Goal: Task Accomplishment & Management: Manage account settings

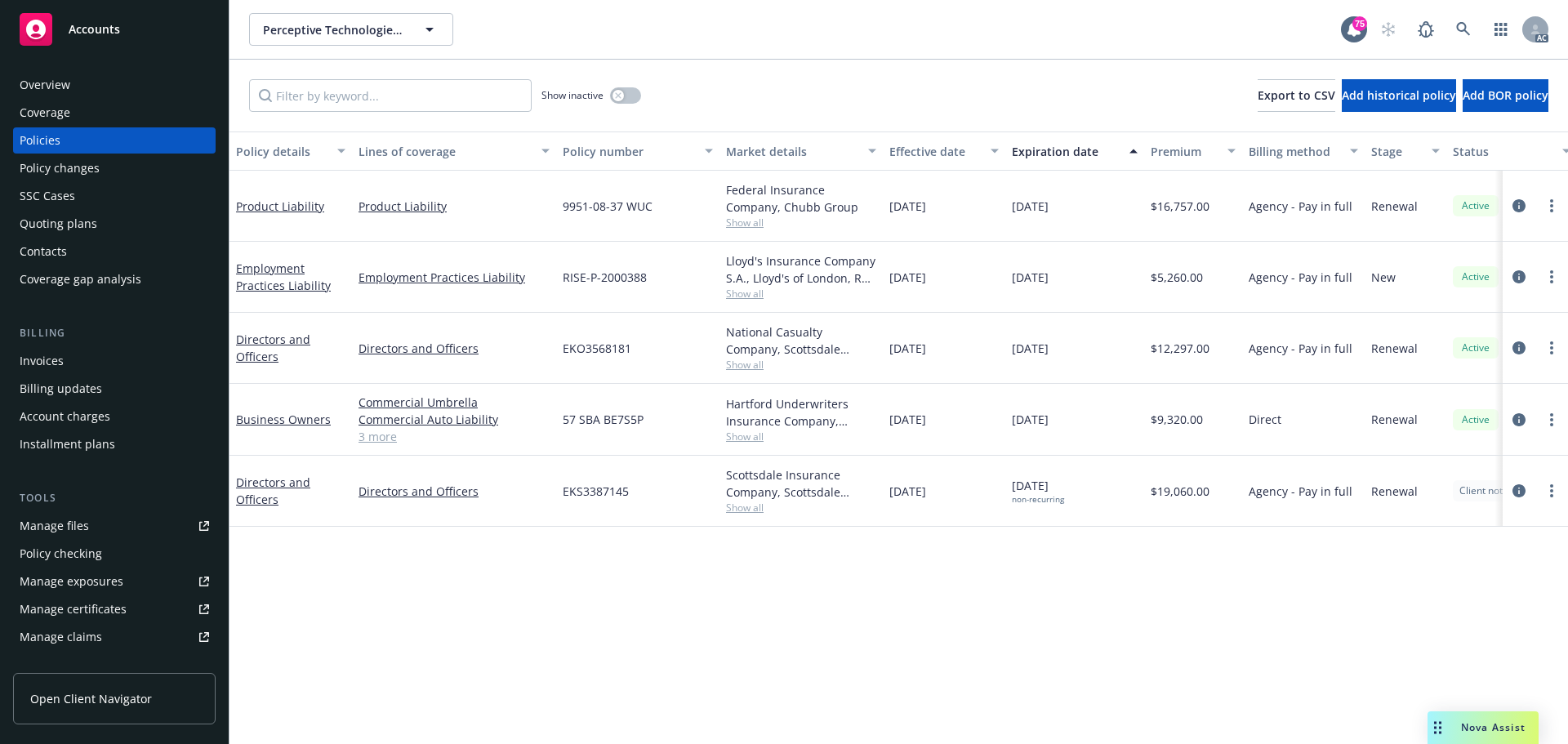
click at [928, 593] on div "Policy details Lines of coverage Policy number Market details Effective date Ex…" at bounding box center [899, 437] width 1339 height 612
click at [746, 223] on span "Show all" at bounding box center [801, 222] width 151 height 14
click at [1057, 606] on div "Policy details Lines of coverage Policy number Market details Effective date Ex…" at bounding box center [899, 437] width 1339 height 612
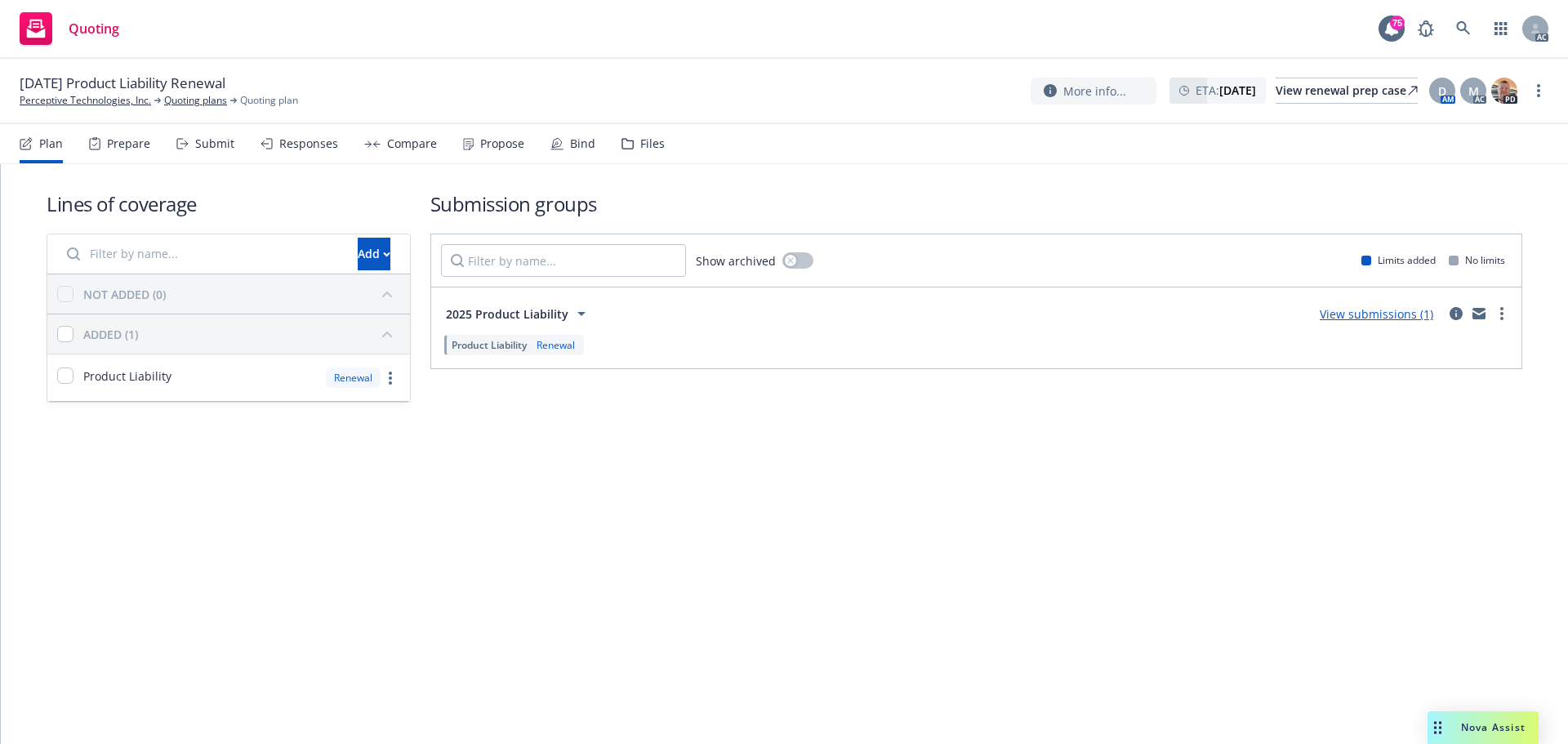
click at [219, 153] on div "Submit" at bounding box center [205, 143] width 58 height 39
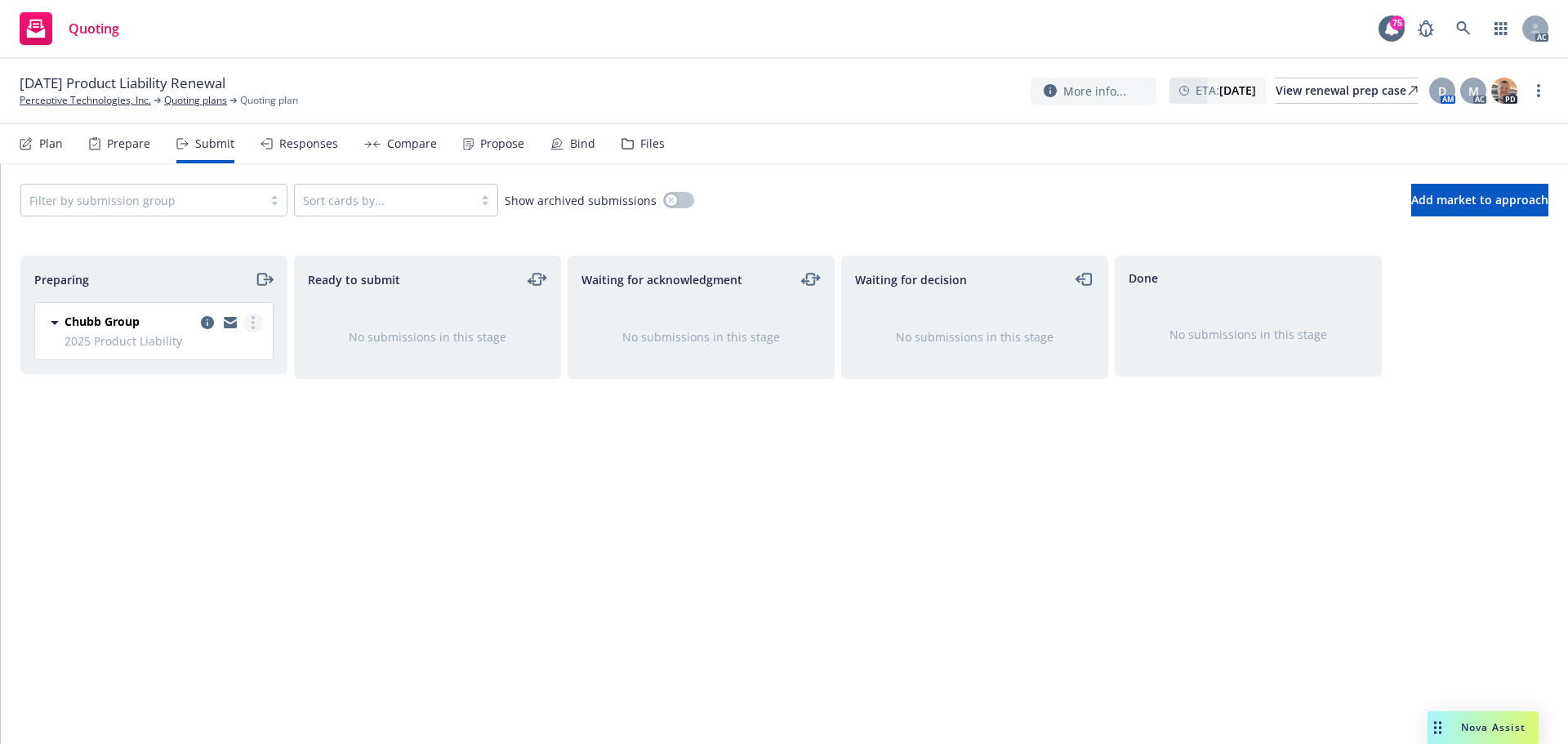
click at [255, 322] on link "more" at bounding box center [253, 322] width 20 height 20
click at [237, 392] on span "Log acknowledgement" at bounding box center [179, 388] width 161 height 15
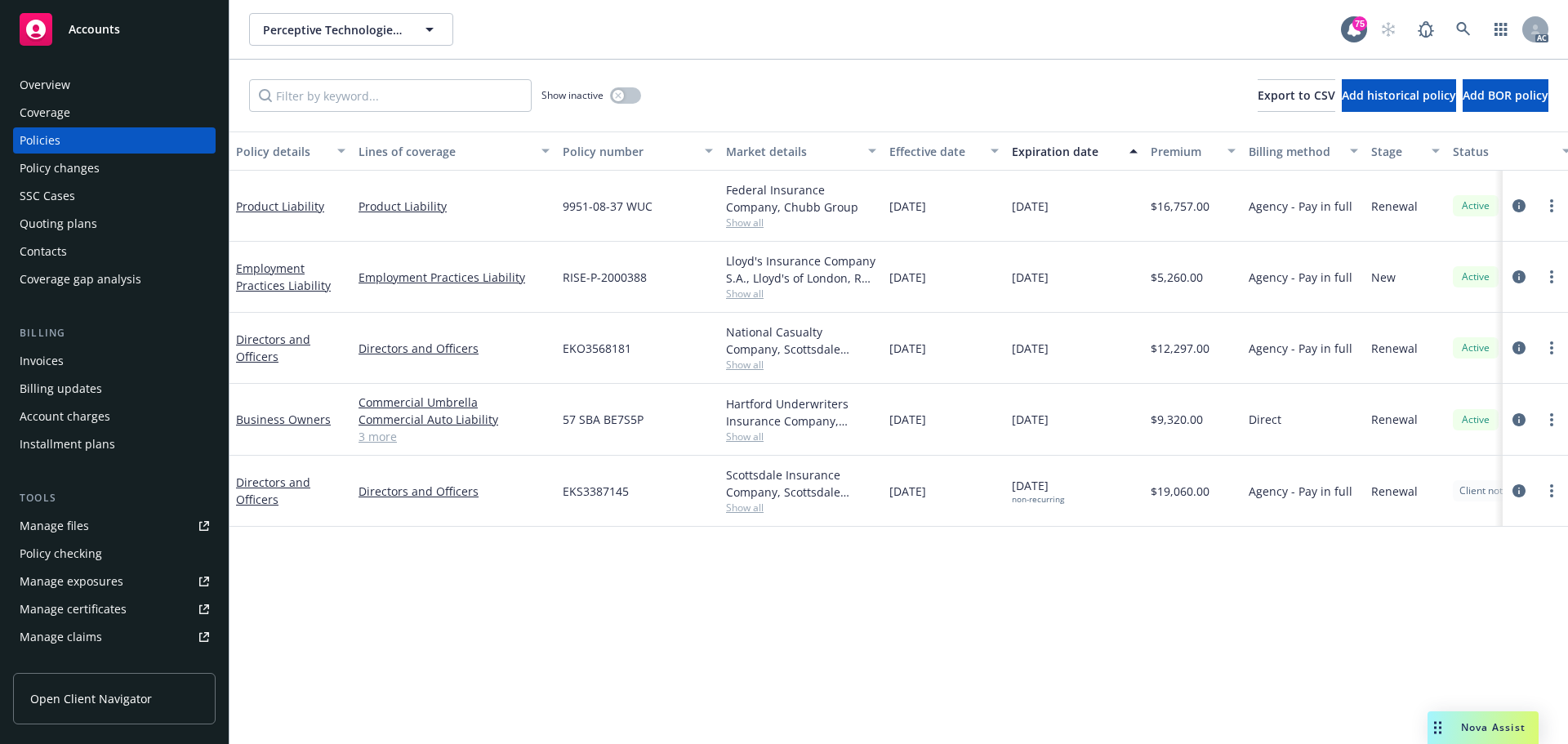
click at [75, 528] on div "Manage files" at bounding box center [54, 526] width 69 height 27
click at [41, 167] on div "Policy changes" at bounding box center [60, 168] width 80 height 27
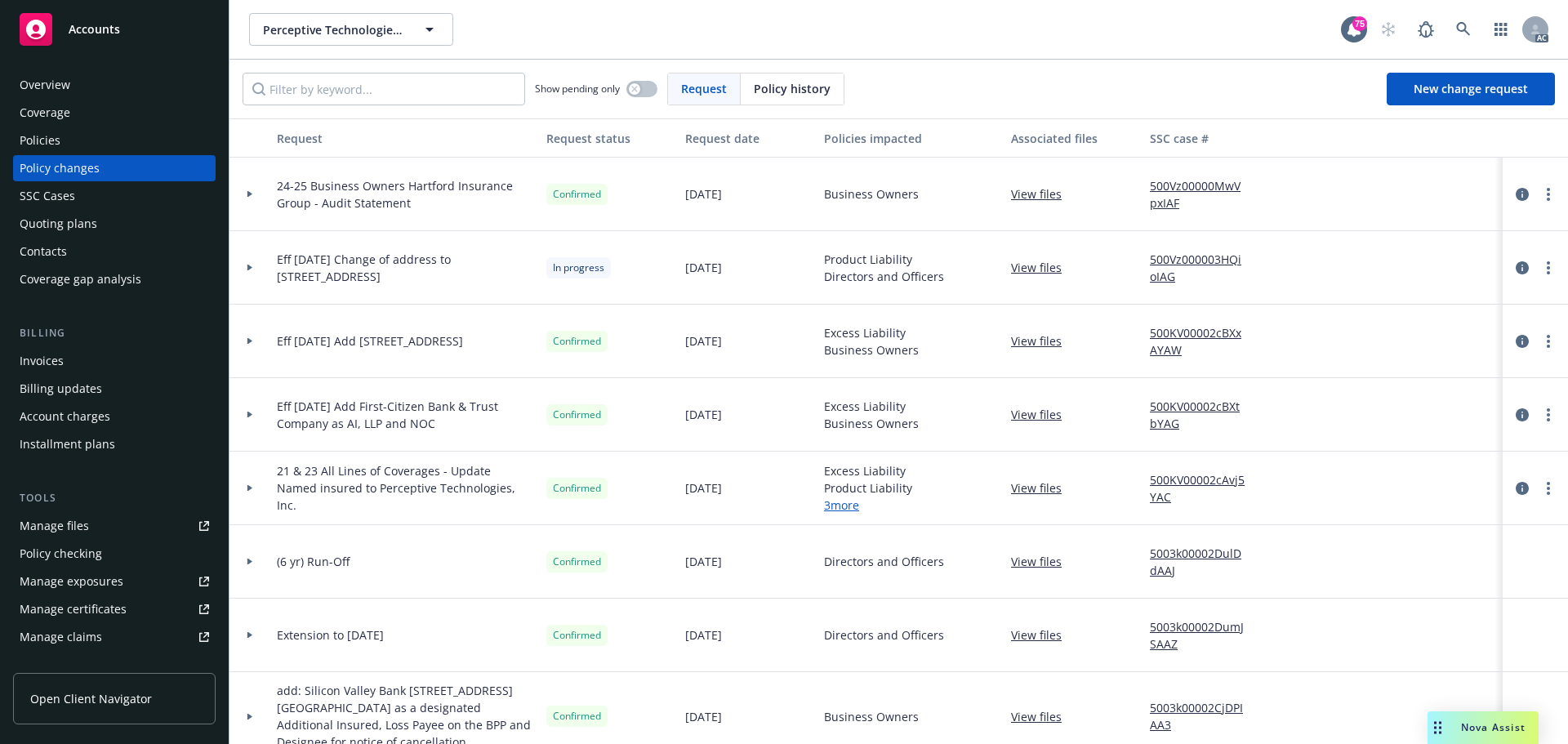
click at [249, 272] on div at bounding box center [249, 268] width 41 height 74
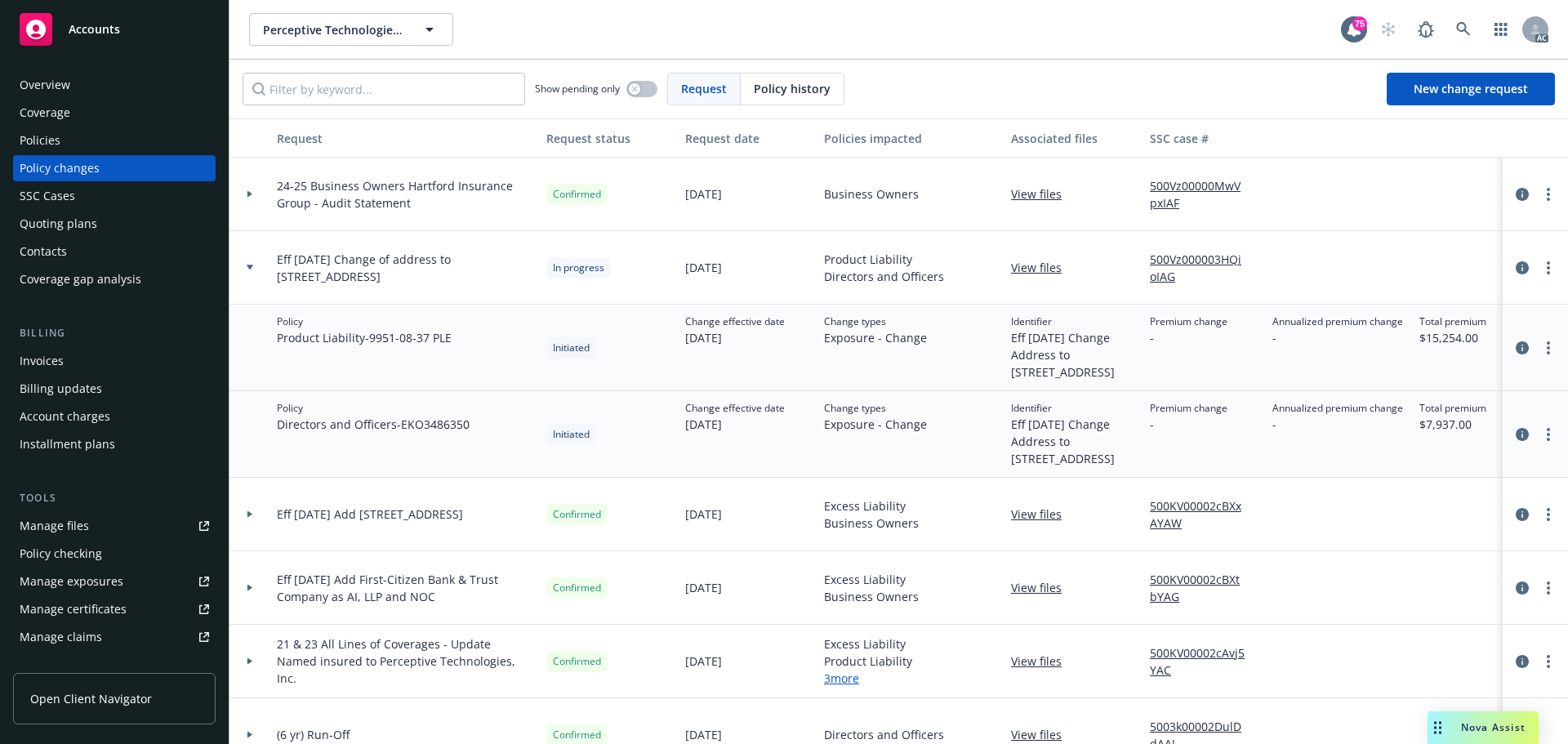
click at [249, 272] on div at bounding box center [249, 268] width 41 height 74
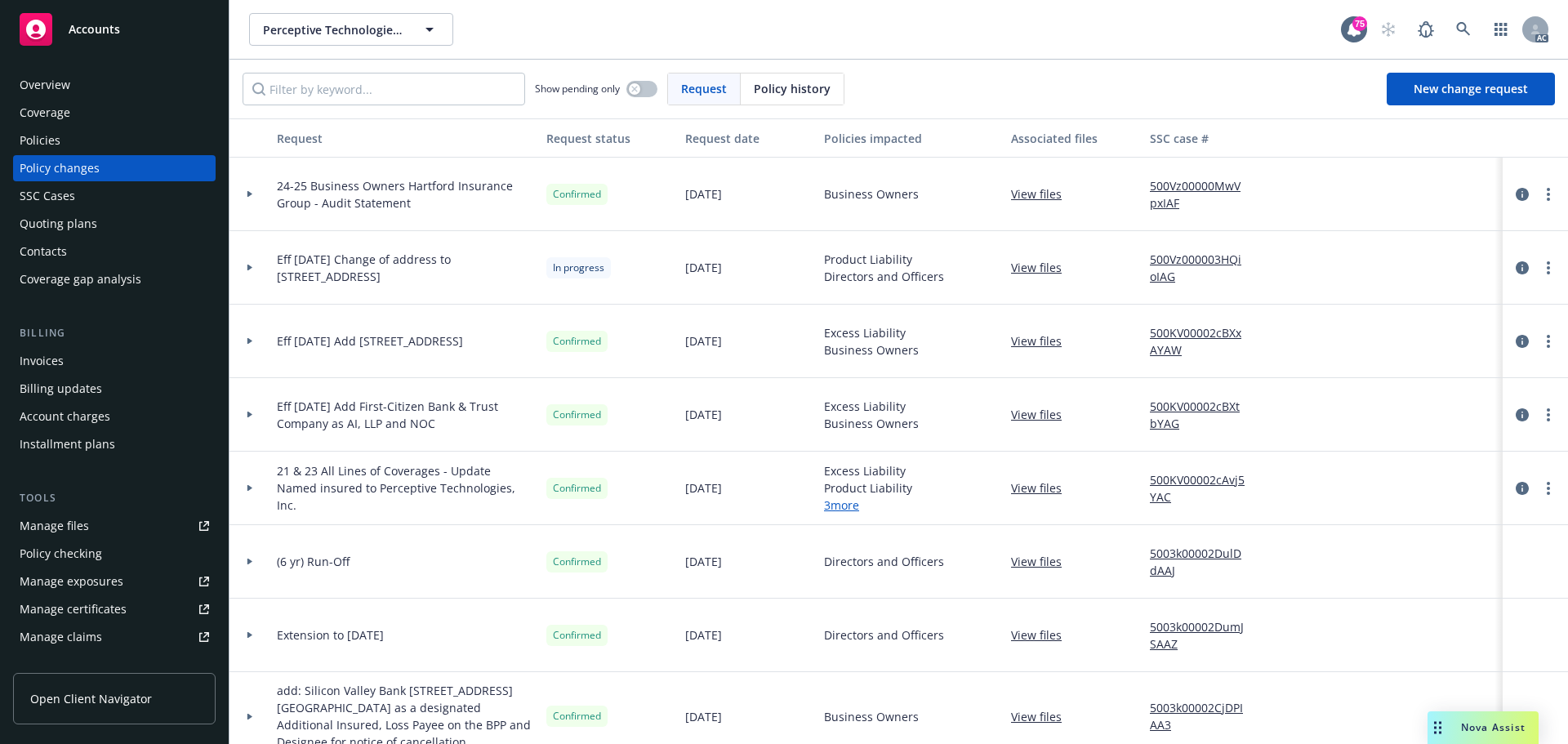
click at [65, 142] on div "Policies" at bounding box center [115, 141] width 189 height 27
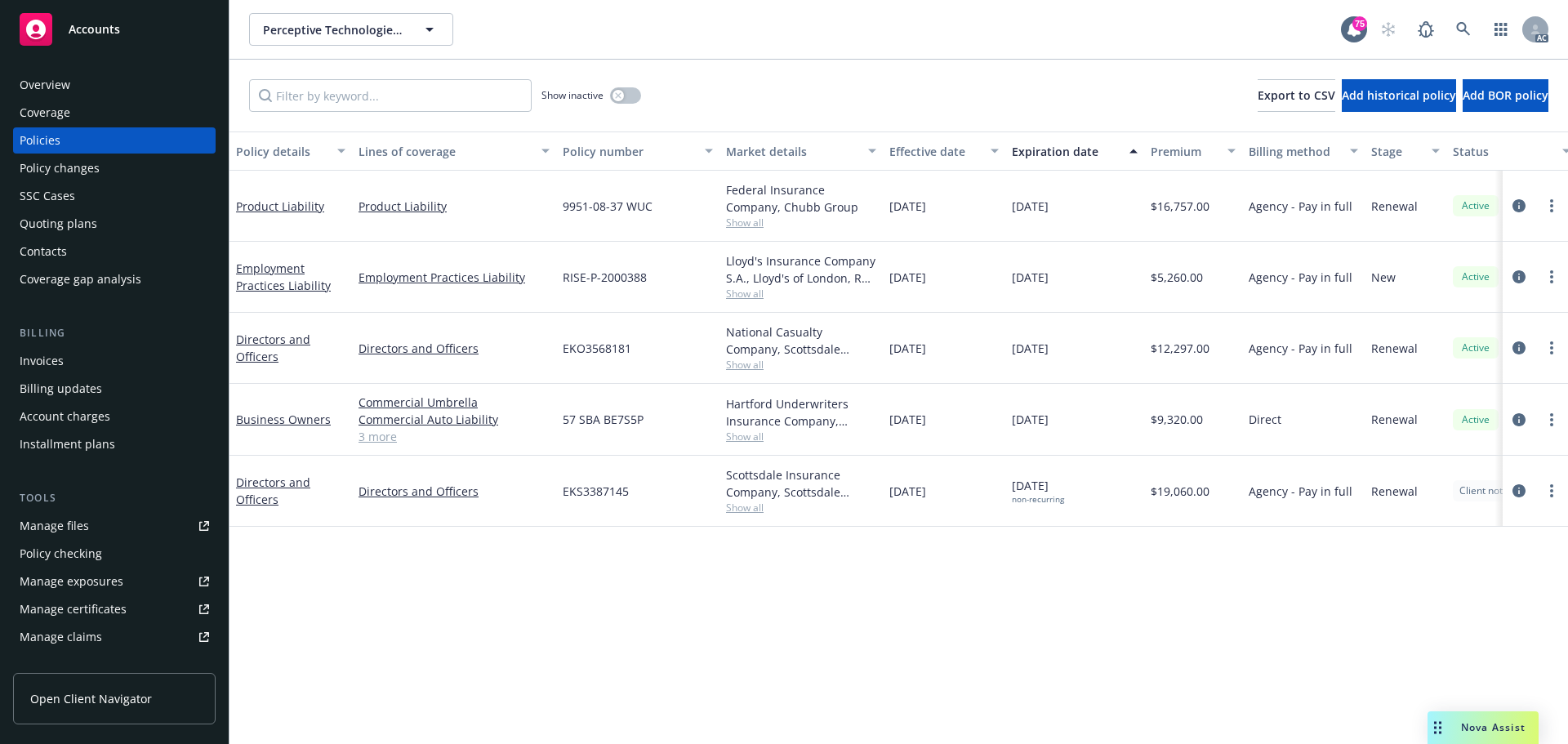
click at [57, 169] on div "Policy changes" at bounding box center [60, 168] width 80 height 27
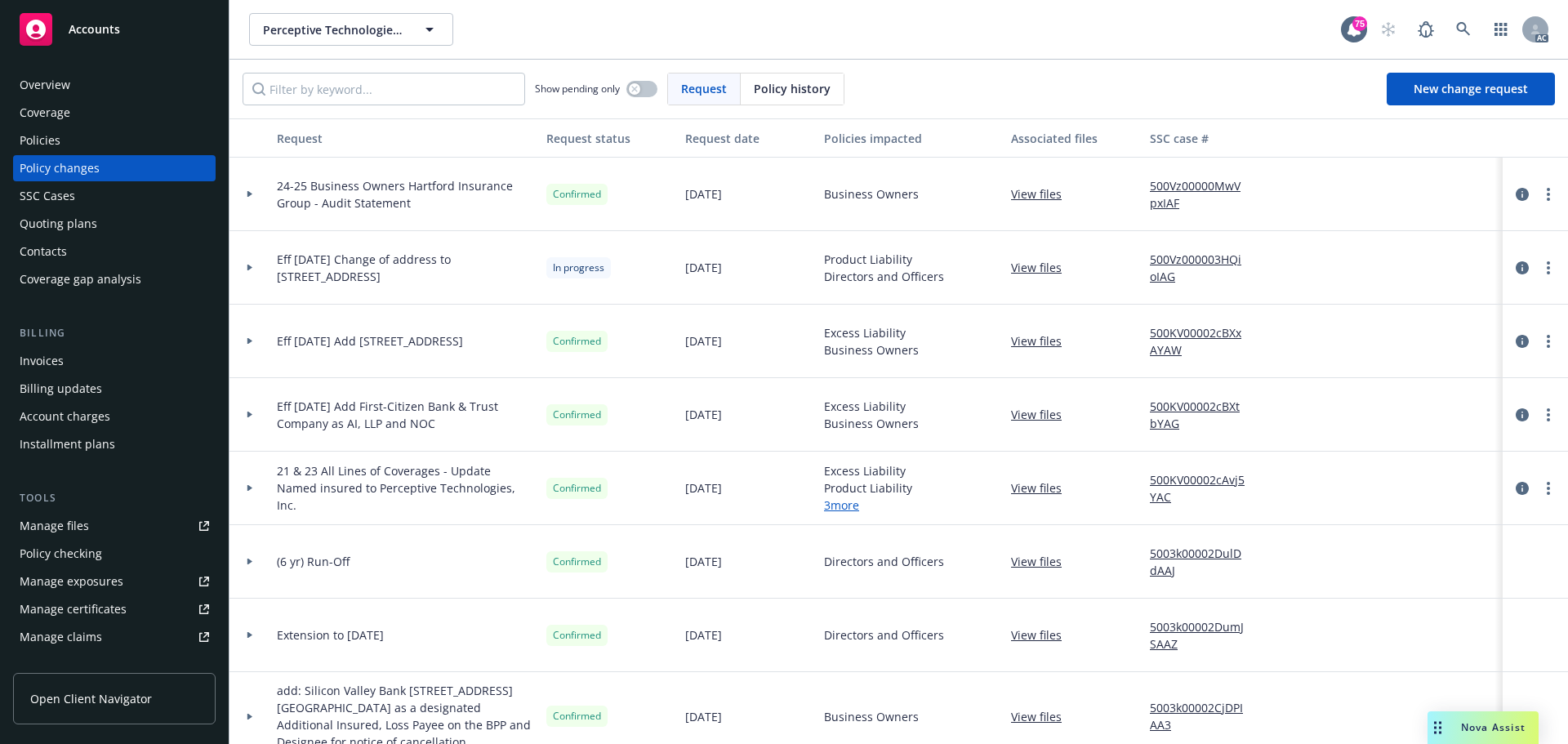
click at [247, 197] on div at bounding box center [249, 195] width 41 height 74
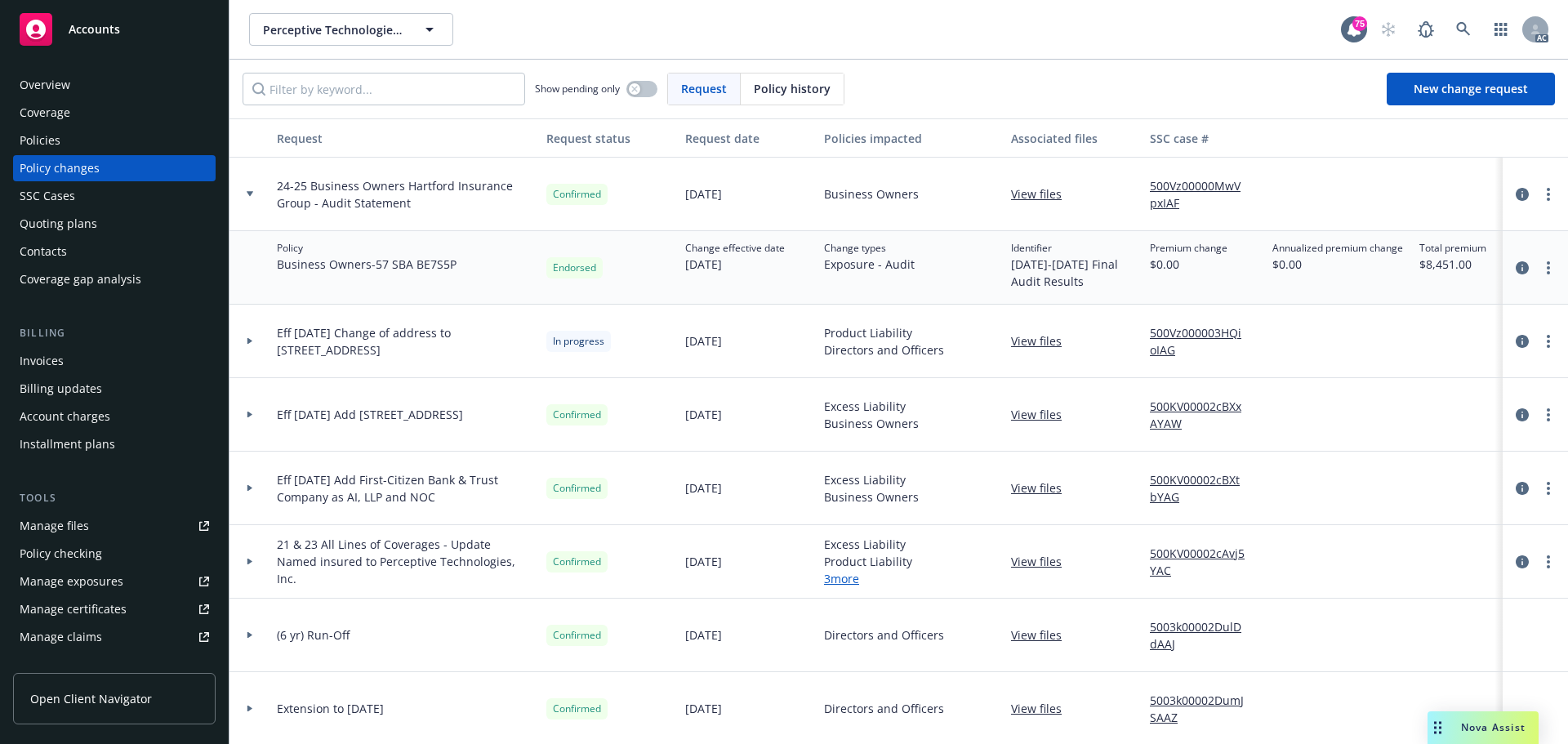
click at [245, 196] on div at bounding box center [249, 194] width 27 height 6
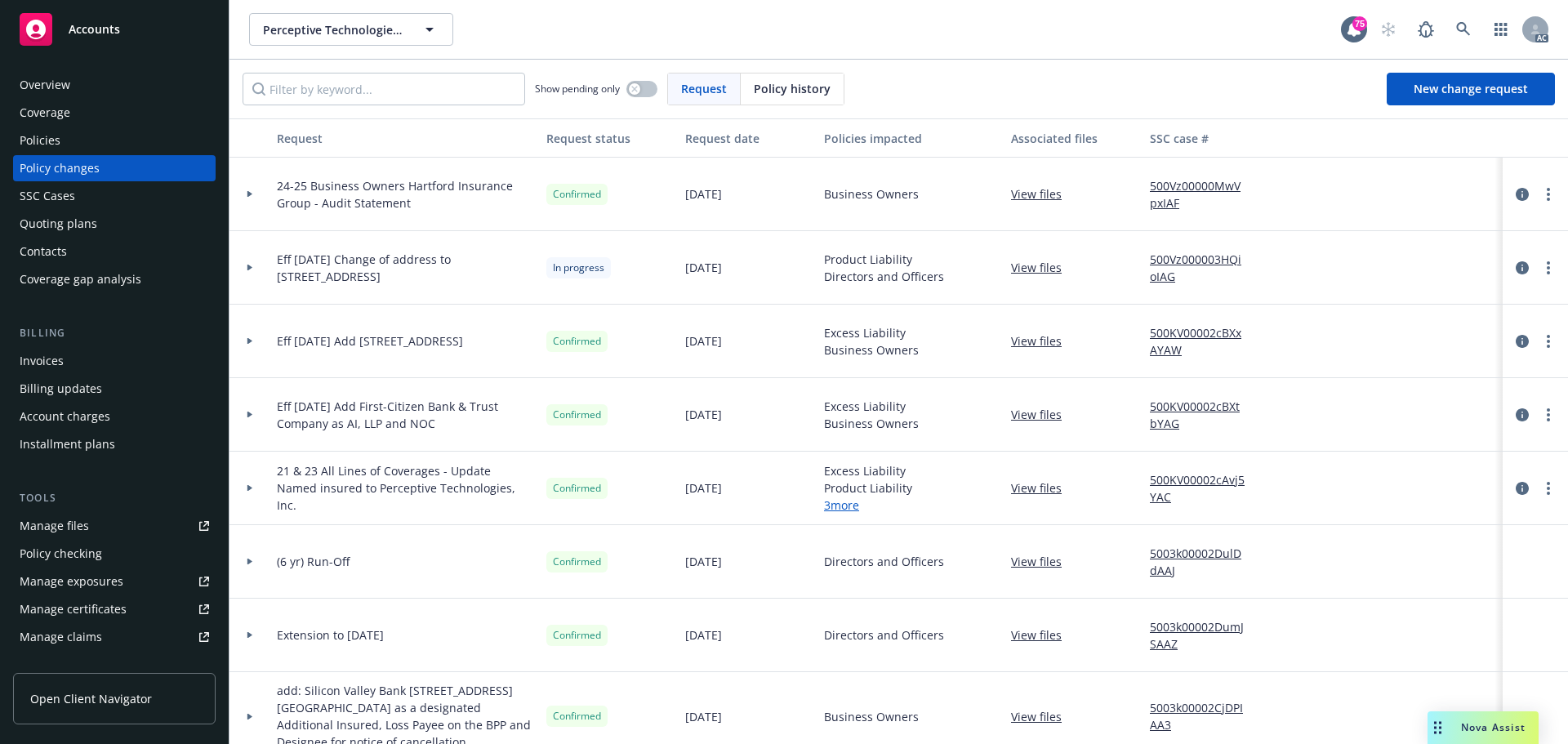
click at [79, 133] on div "Policies" at bounding box center [115, 141] width 189 height 27
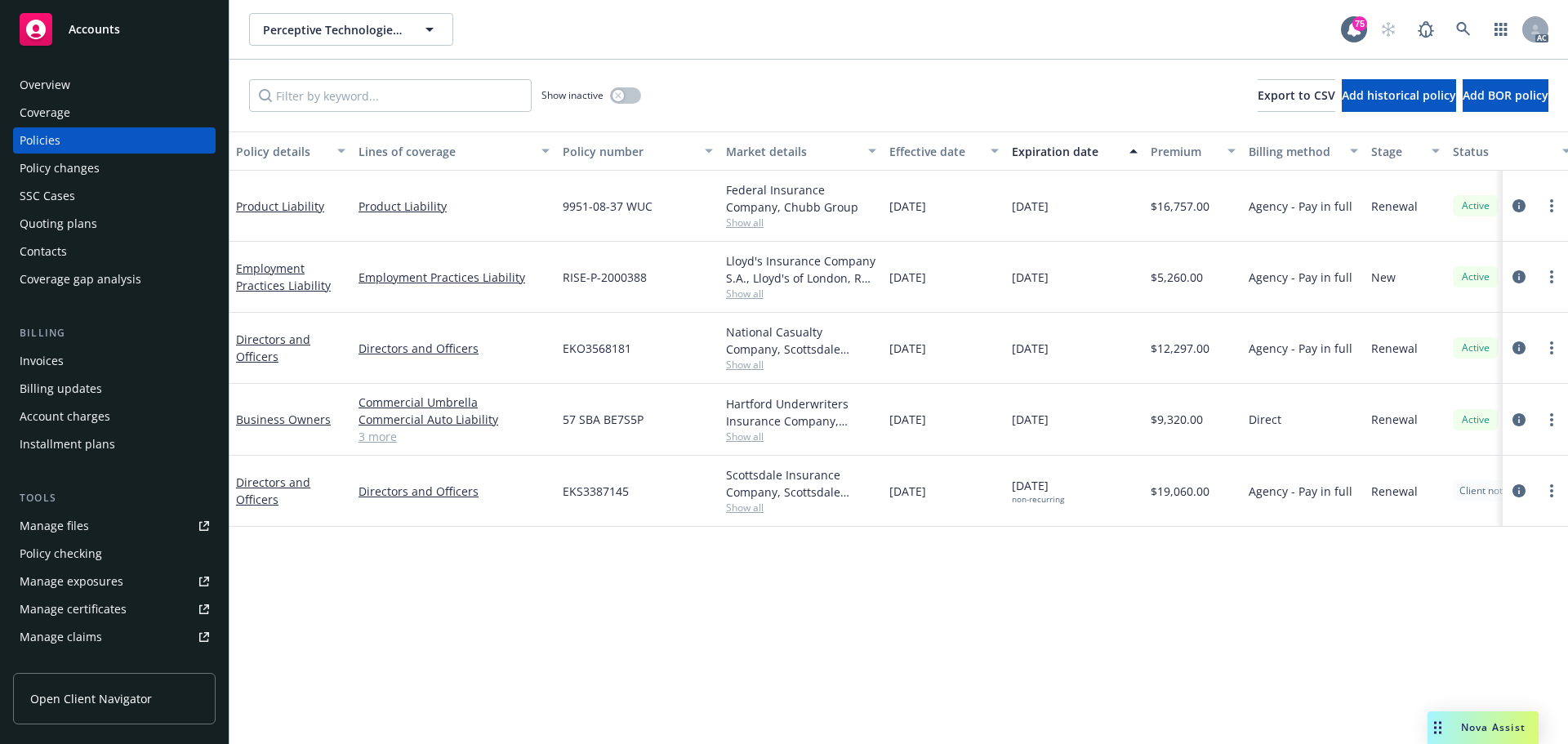
click at [883, 624] on div "Policy details Lines of coverage Policy number Market details Effective date Ex…" at bounding box center [899, 437] width 1339 height 612
drag, startPoint x: 1175, startPoint y: 589, endPoint x: 1182, endPoint y: 571, distance: 19.3
click at [1175, 589] on div "Policy details Lines of coverage Policy number Market details Effective date Ex…" at bounding box center [899, 437] width 1339 height 612
click at [1517, 207] on icon "circleInformation" at bounding box center [1520, 206] width 13 height 13
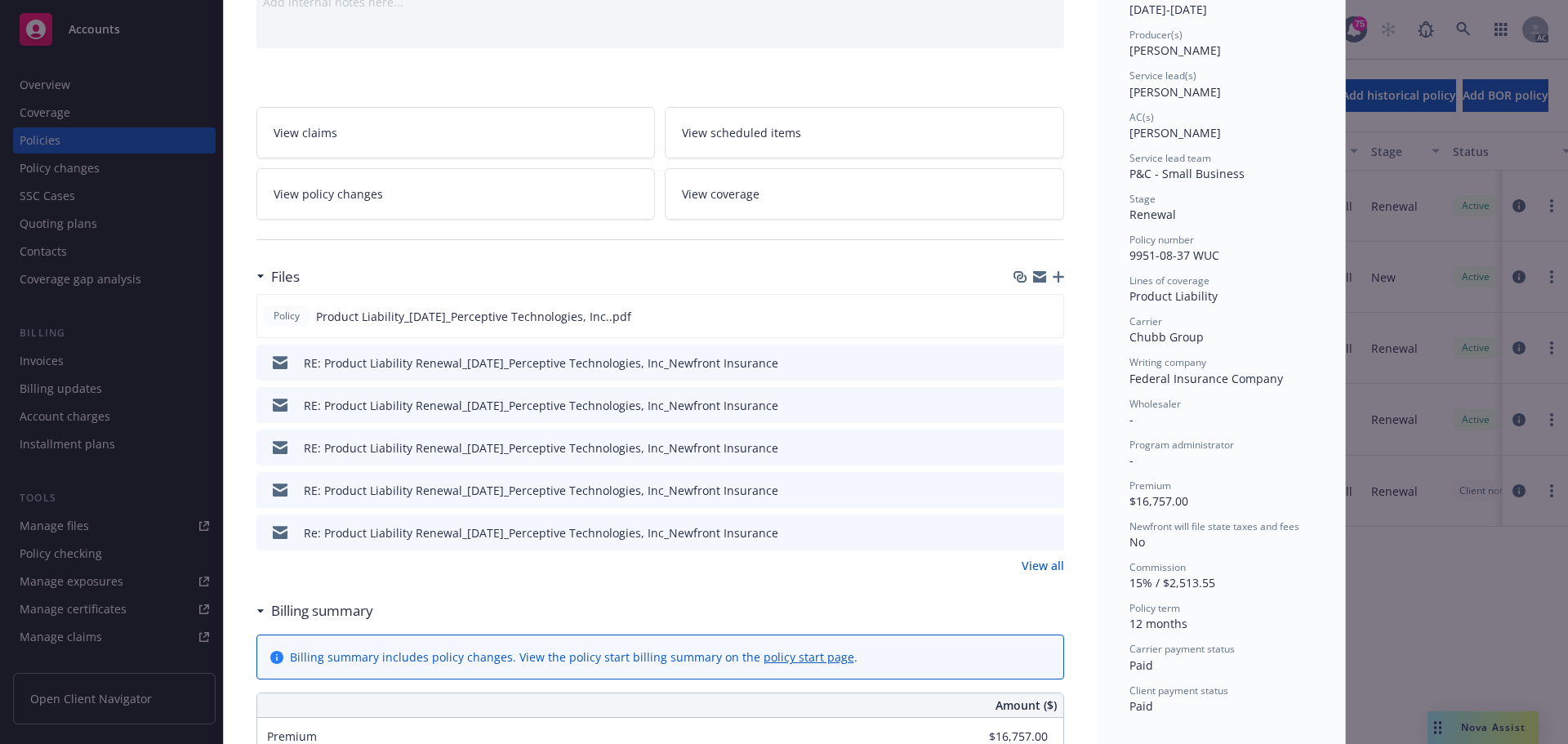
scroll to position [164, 0]
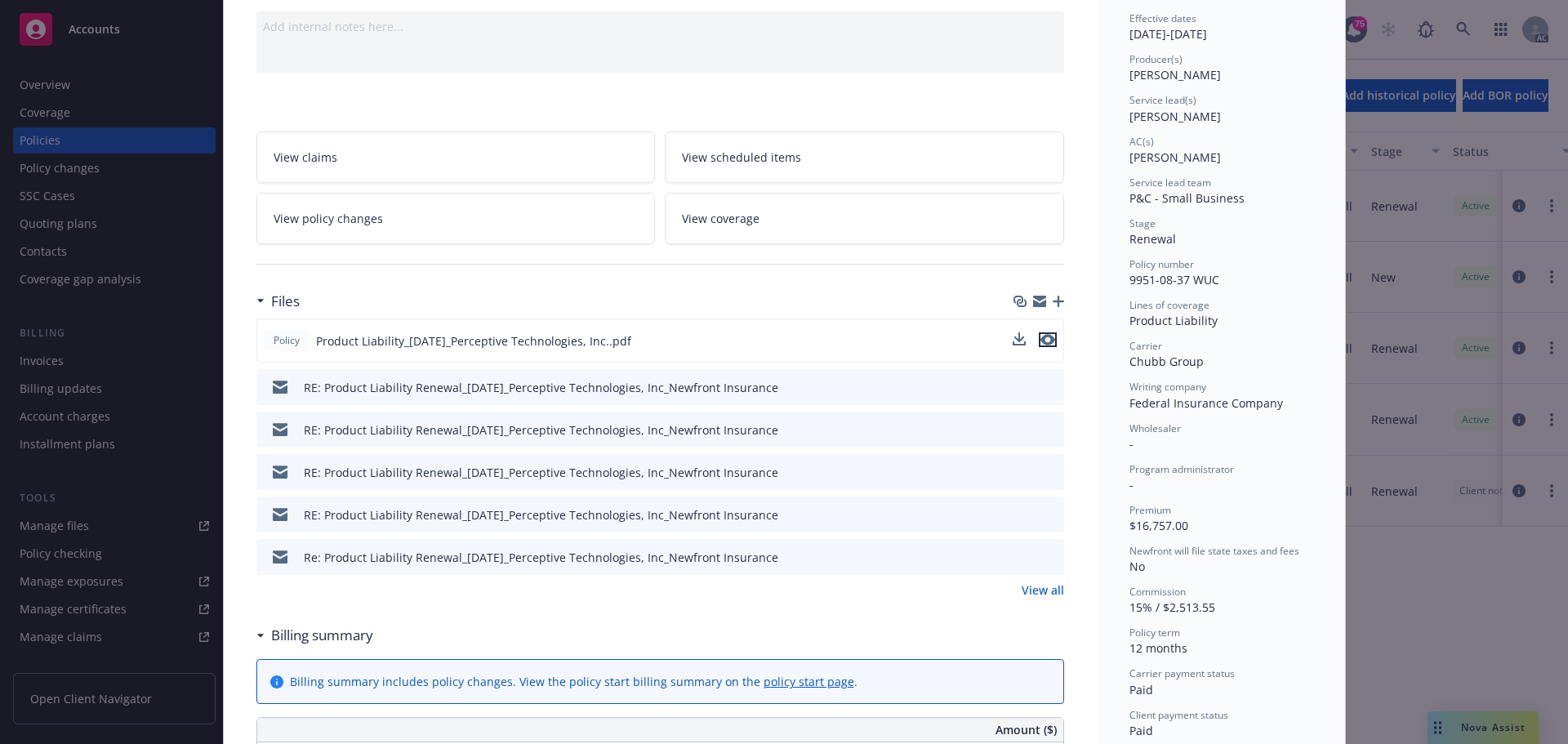
click at [1041, 337] on icon "preview file" at bounding box center [1048, 340] width 15 height 11
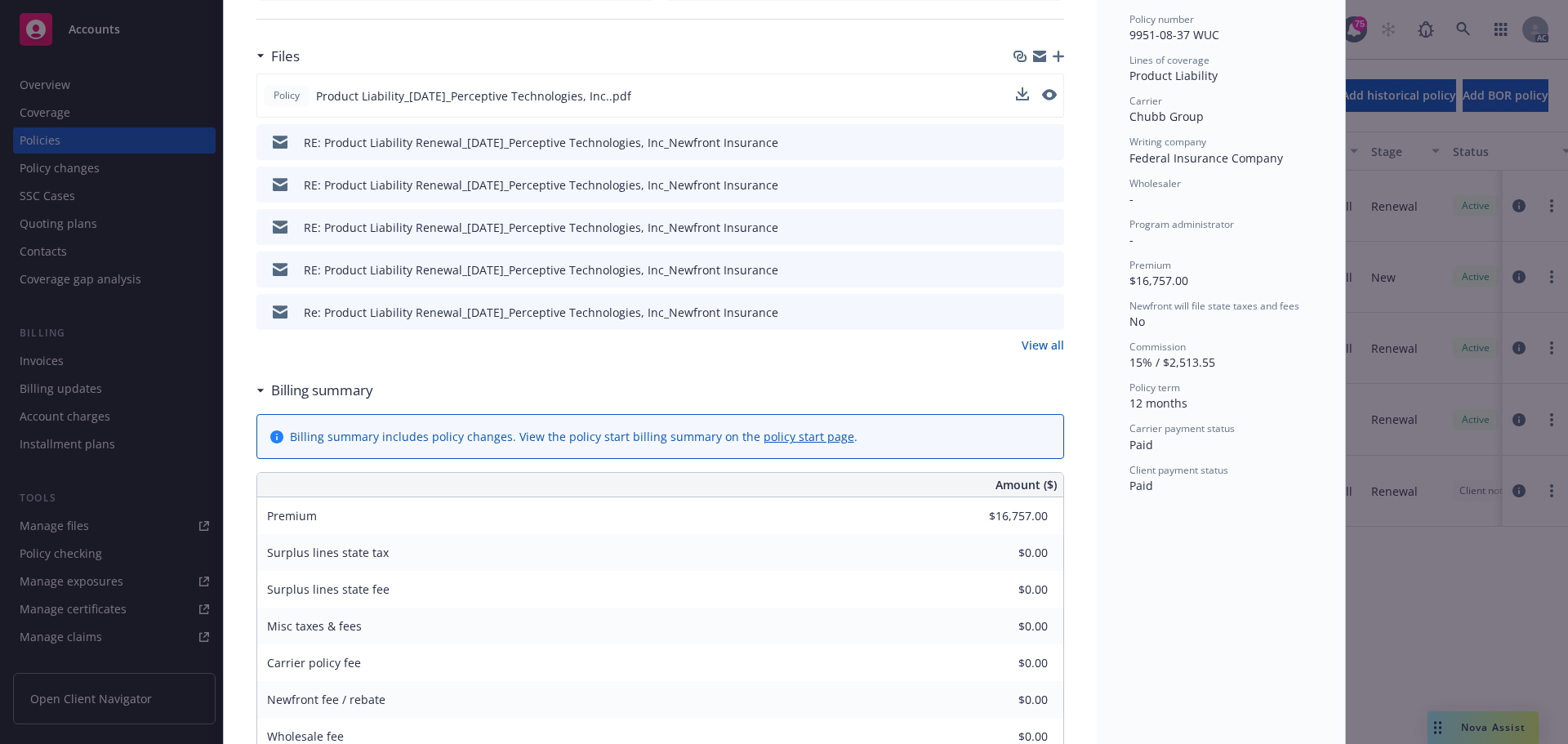
scroll to position [245, 0]
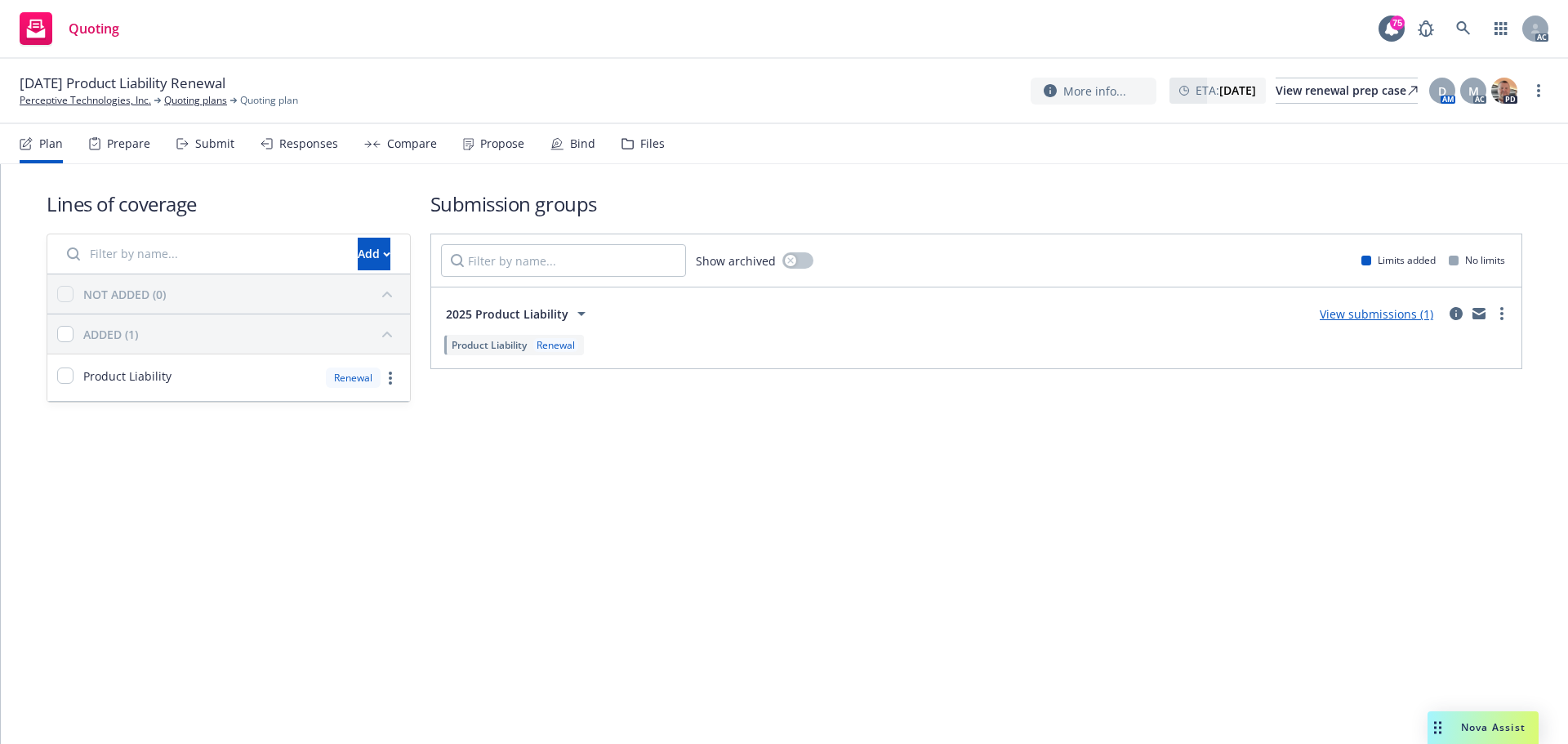
click at [219, 141] on div "Submit" at bounding box center [214, 144] width 39 height 13
click at [308, 156] on div "Responses" at bounding box center [299, 143] width 78 height 39
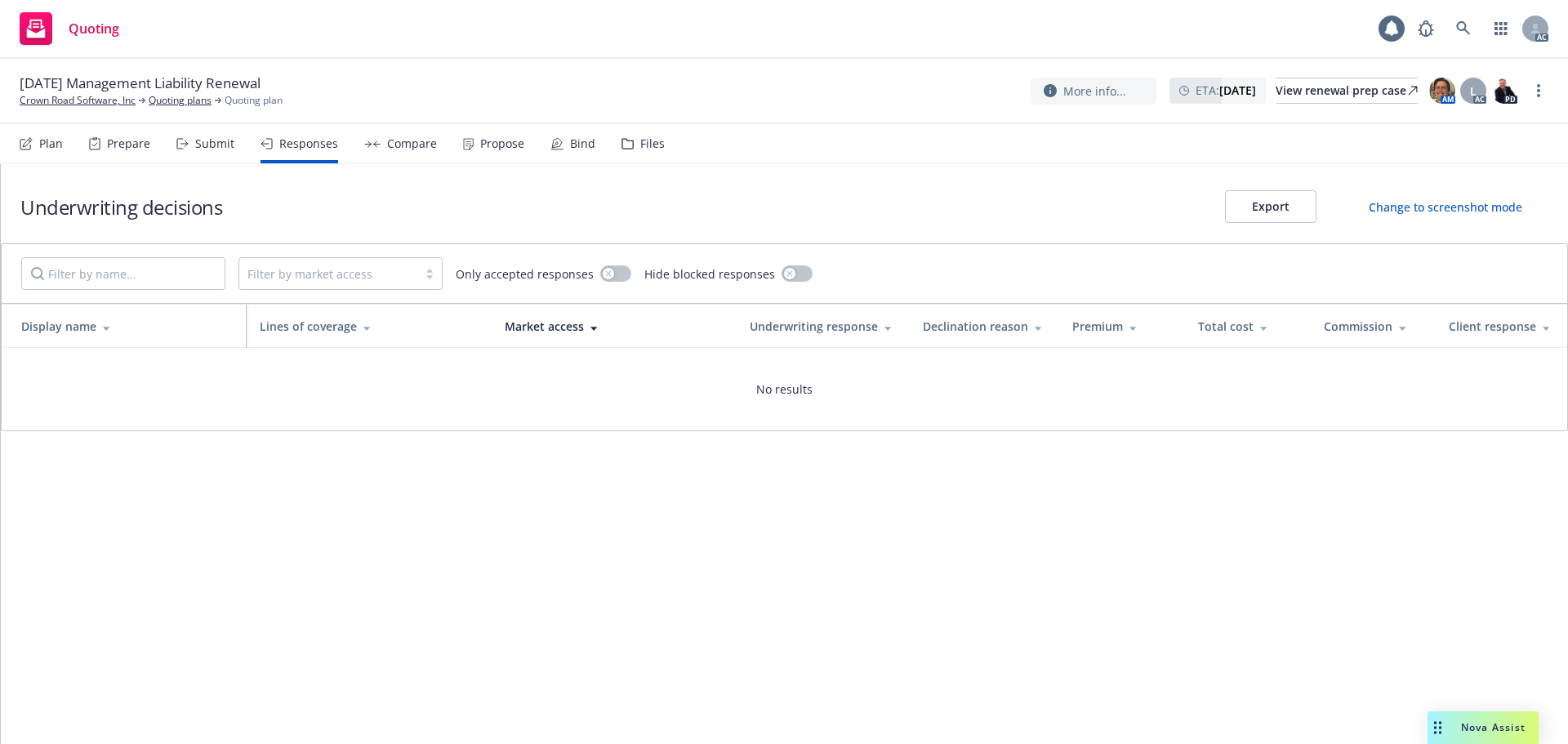
click at [214, 156] on div "Submit" at bounding box center [205, 143] width 58 height 39
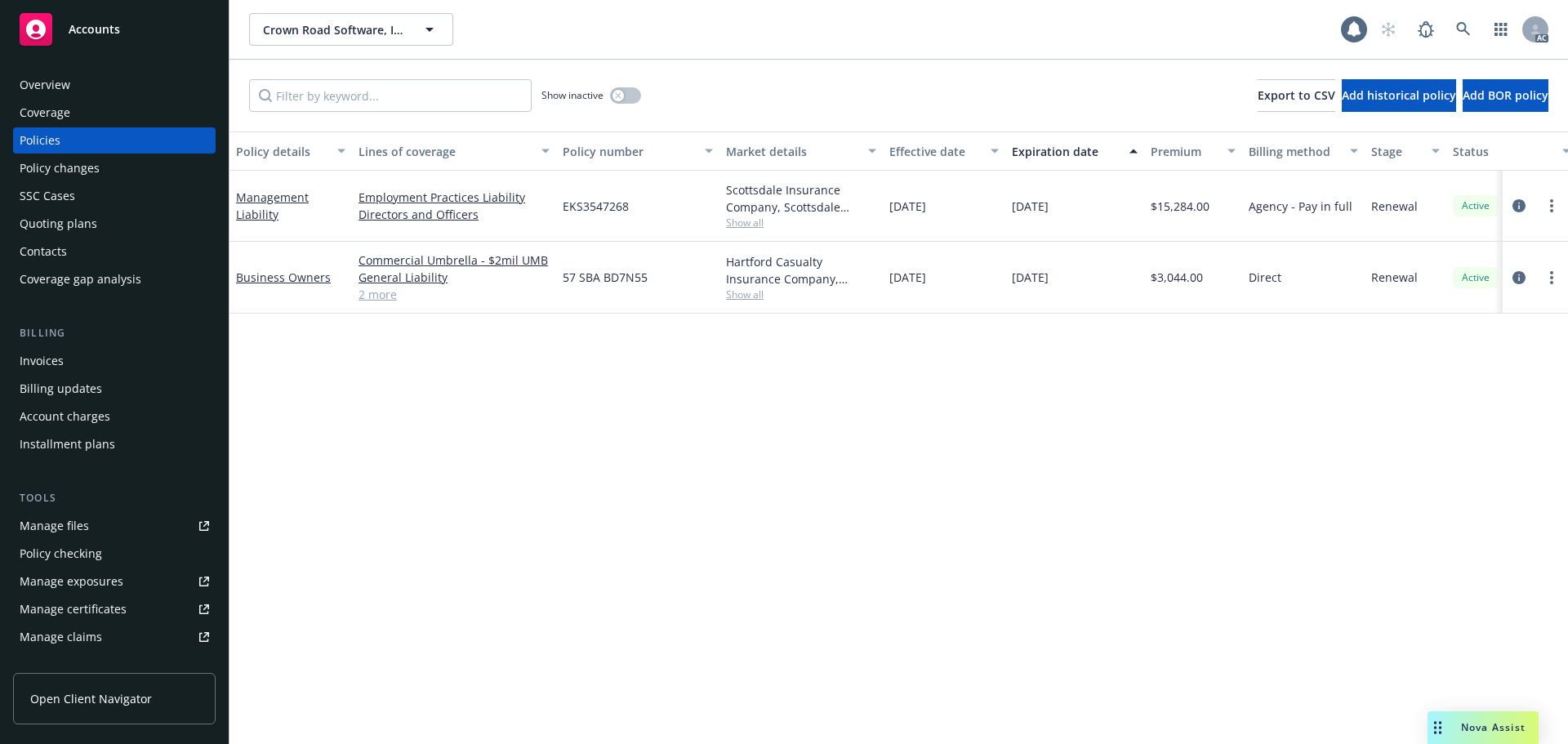
click at [46, 169] on div "Policy changes" at bounding box center [60, 168] width 80 height 27
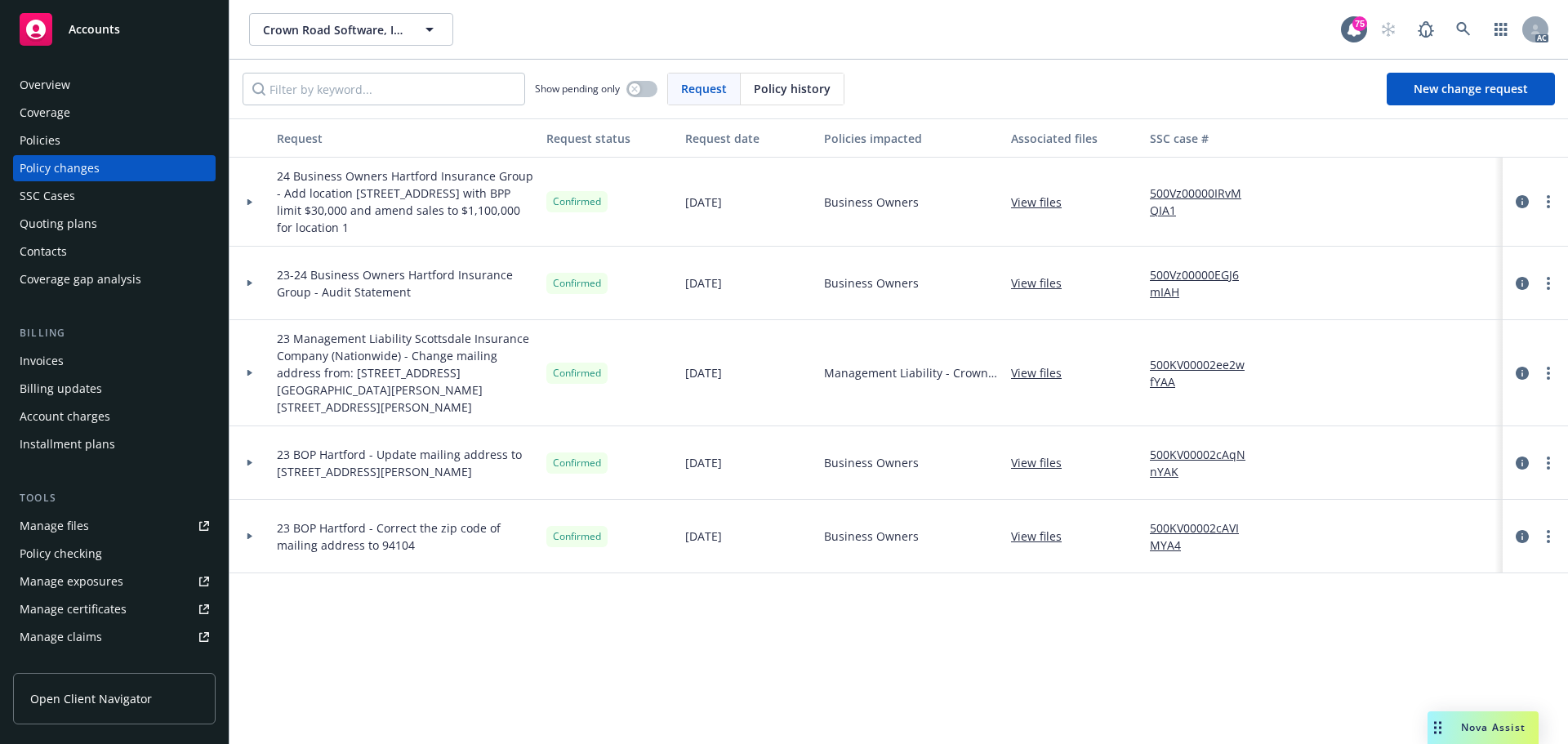
click at [897, 605] on div "Request Request status Request date Policies impacted Associated files SSC case…" at bounding box center [899, 431] width 1339 height 626
click at [43, 142] on div "Policies" at bounding box center [40, 141] width 41 height 27
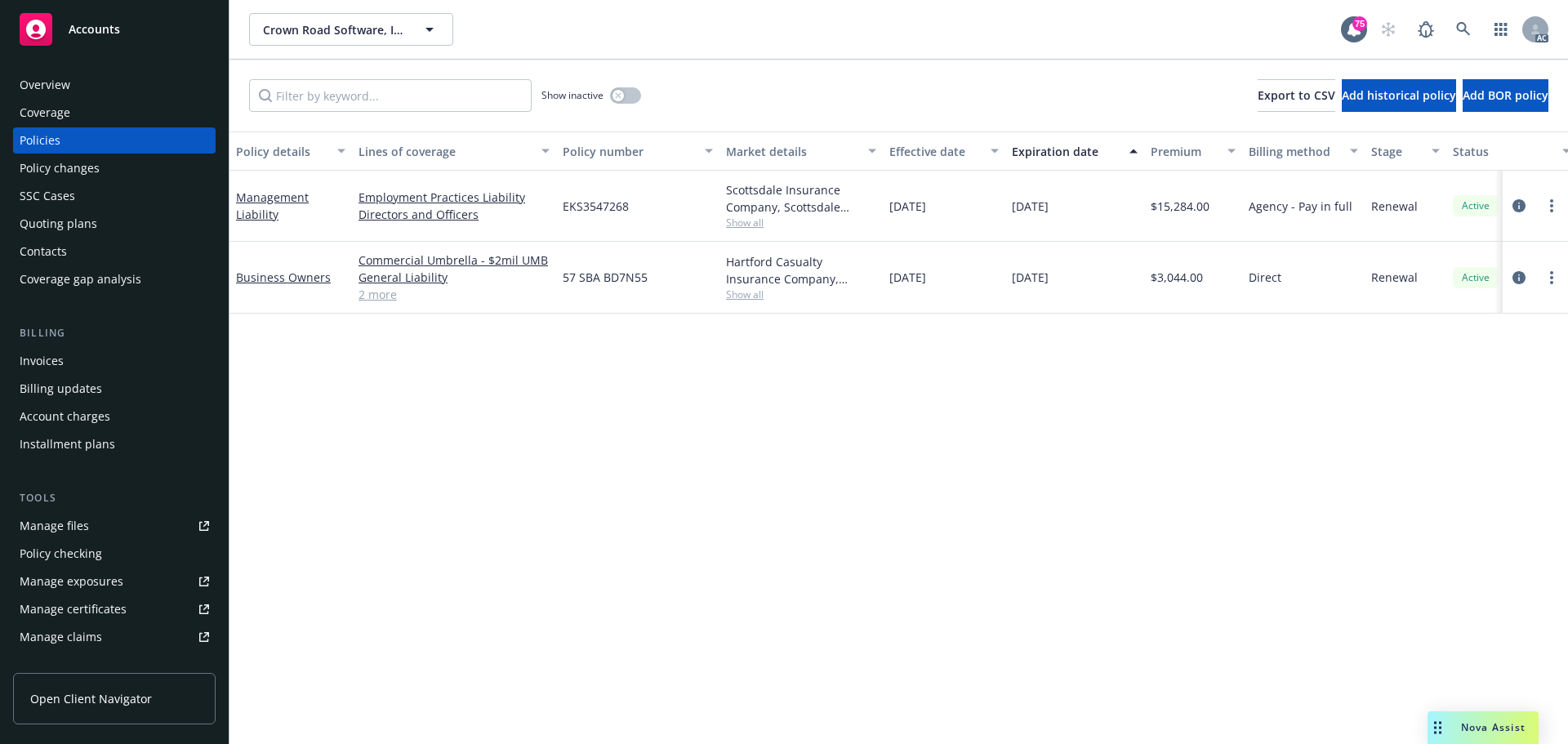
click at [45, 168] on div "Policy changes" at bounding box center [60, 168] width 80 height 27
